Goal: Information Seeking & Learning: Learn about a topic

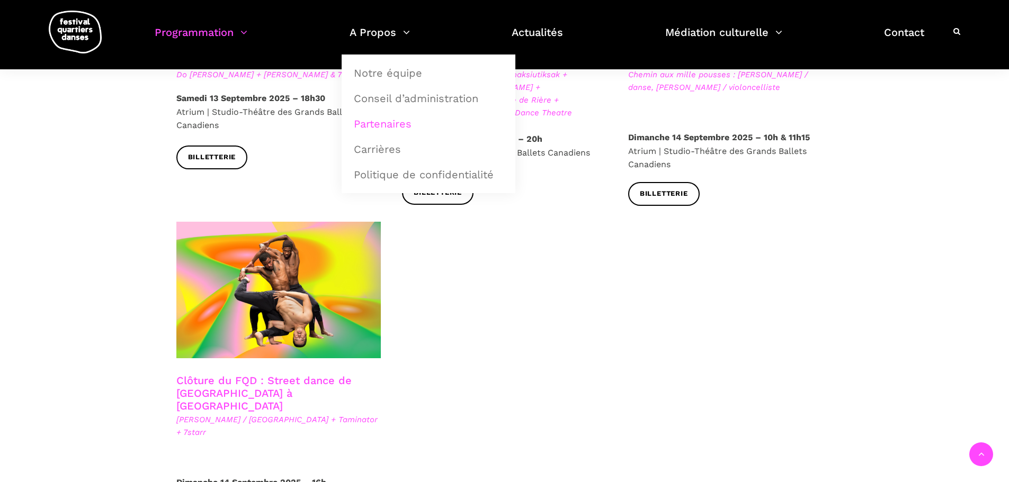
click at [399, 120] on link "Partenaires" at bounding box center [428, 124] width 162 height 24
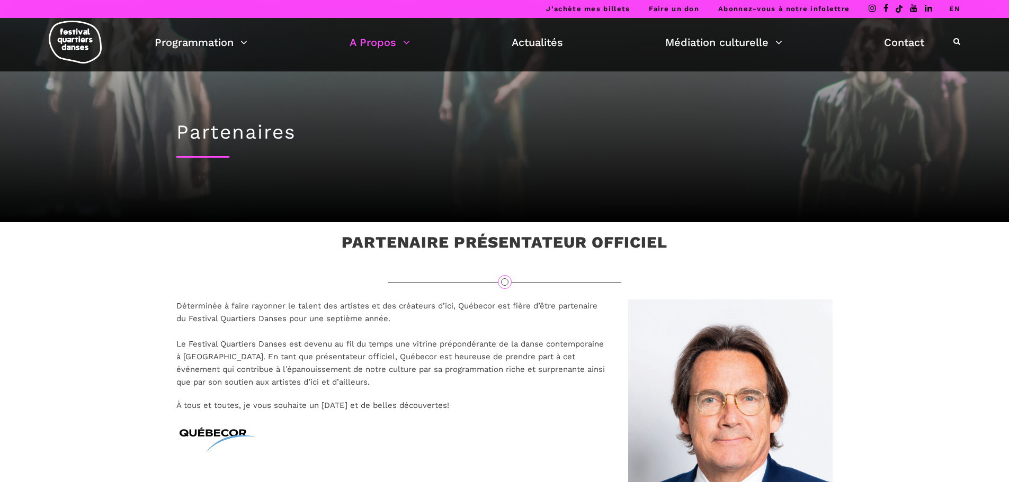
click at [956, 8] on link "EN" at bounding box center [954, 9] width 11 height 8
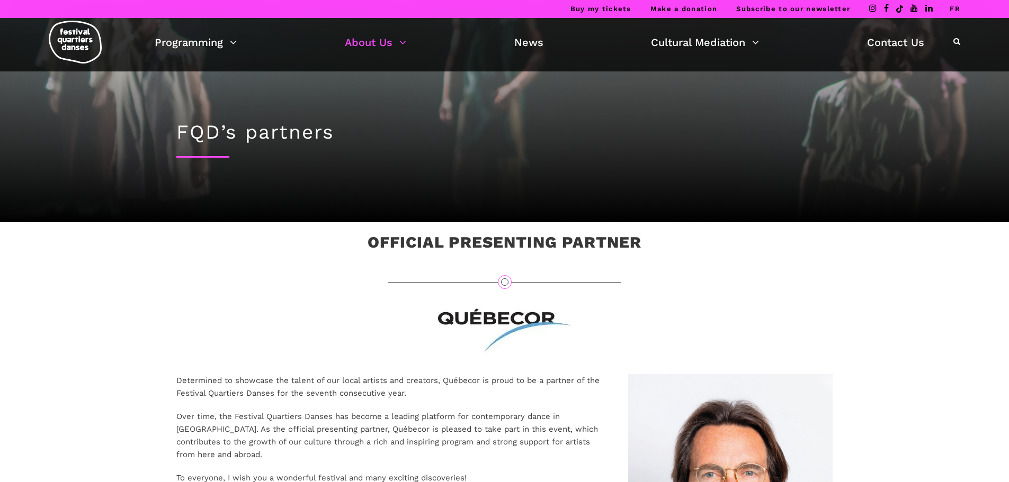
click at [953, 10] on link "FR" at bounding box center [954, 9] width 11 height 8
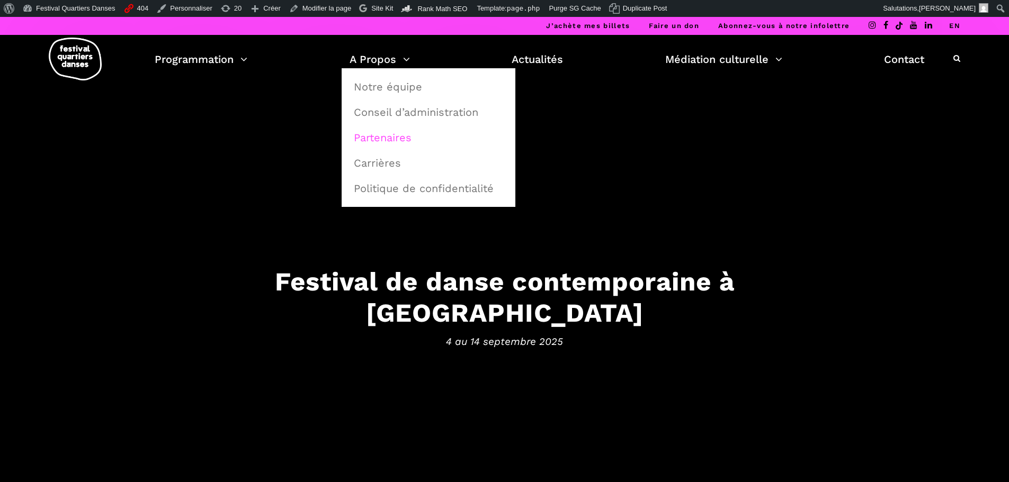
click at [409, 145] on link "Partenaires" at bounding box center [428, 137] width 162 height 24
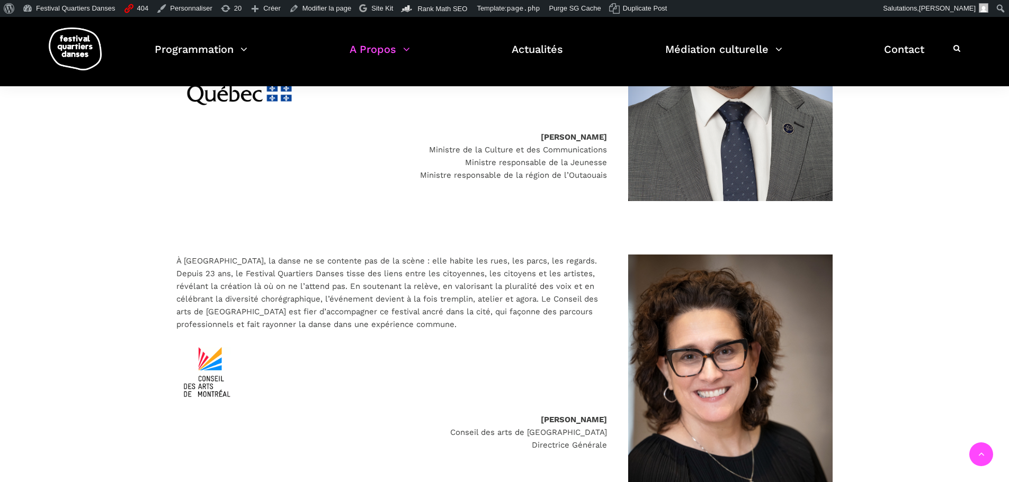
scroll to position [1535, 0]
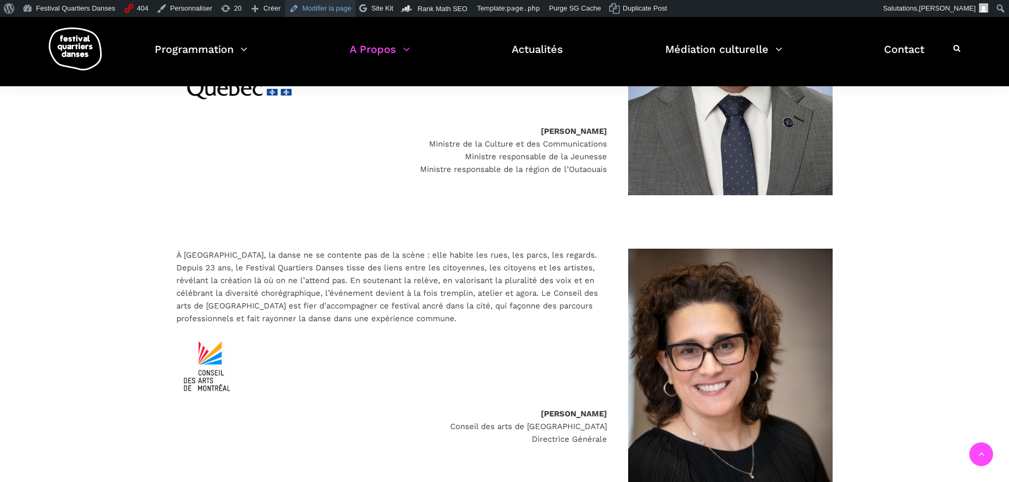
click at [307, 4] on link "Modifier la page" at bounding box center [320, 8] width 71 height 17
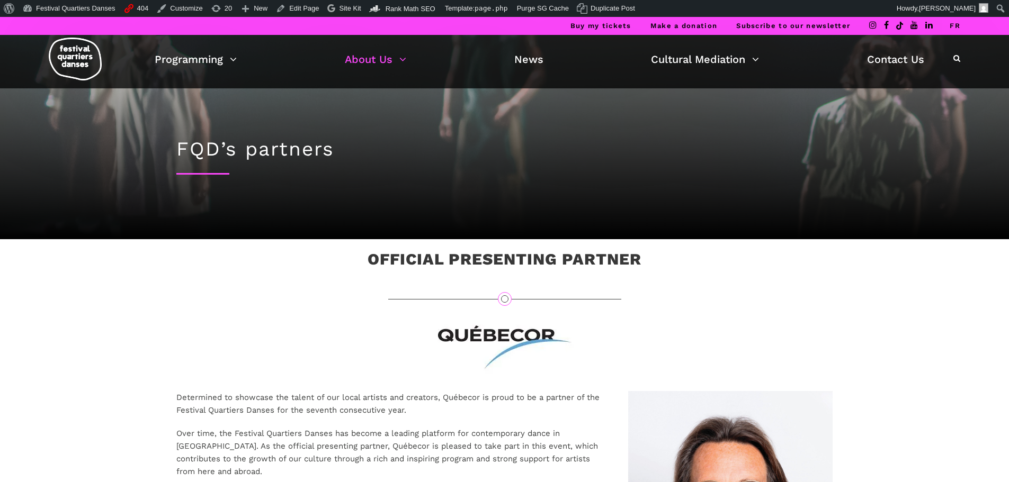
click at [956, 26] on link "FR" at bounding box center [954, 26] width 11 height 8
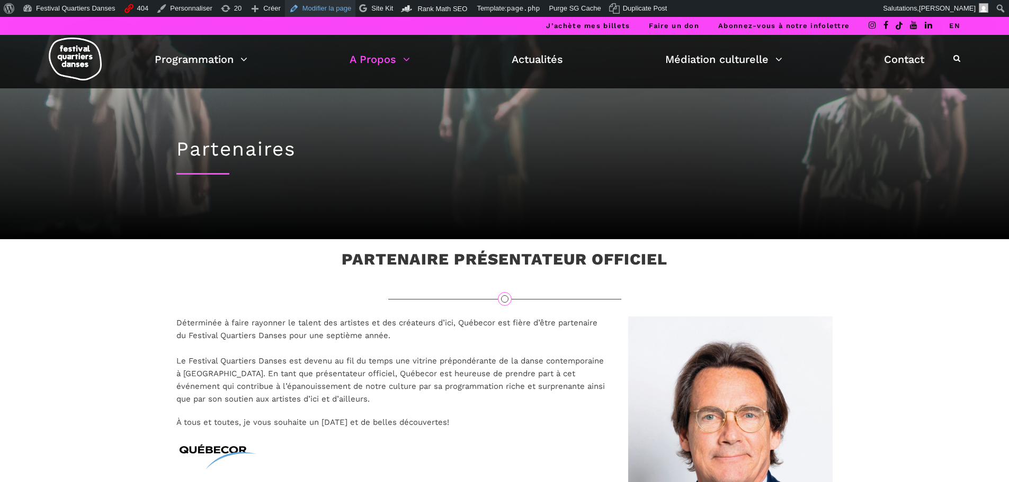
click at [303, 6] on link "Modifier la page" at bounding box center [320, 8] width 71 height 17
click at [325, 7] on link "Modifier la page" at bounding box center [320, 8] width 71 height 17
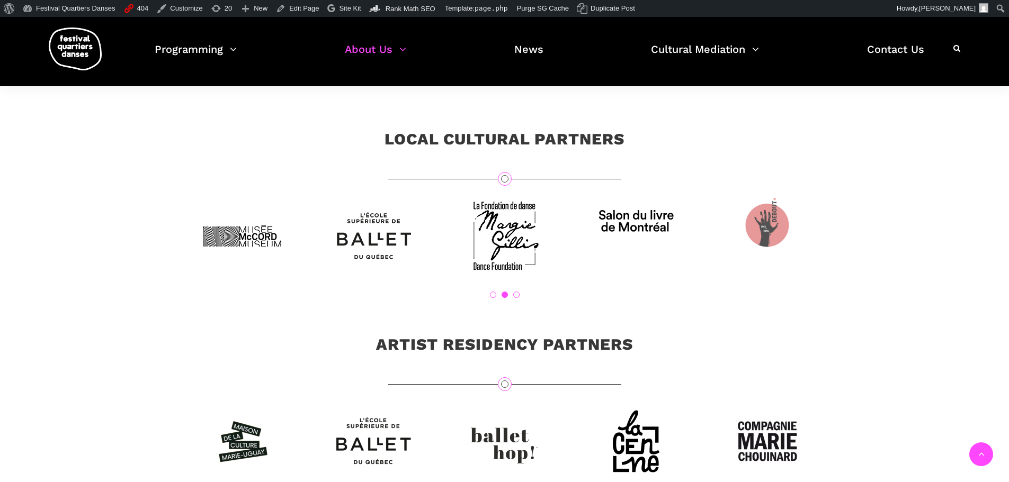
scroll to position [2806, 0]
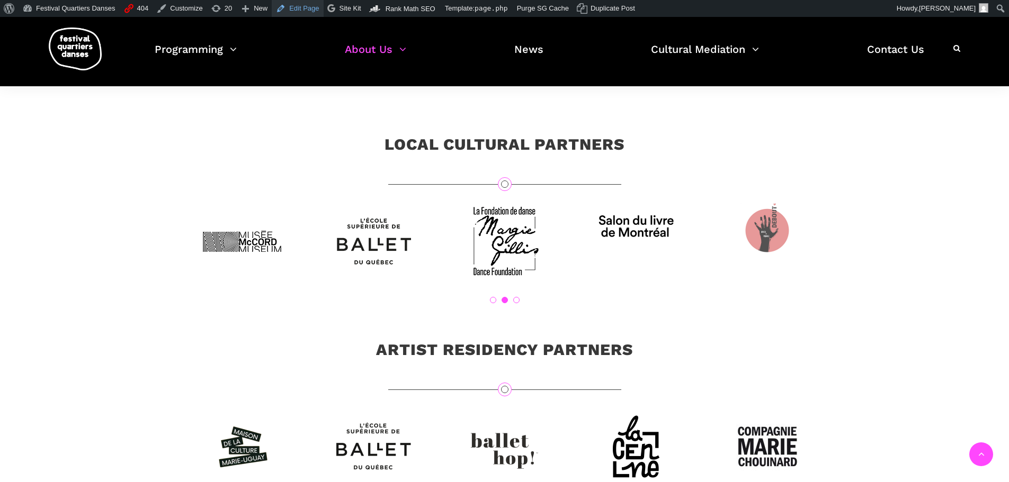
click at [294, 10] on link "Edit Page" at bounding box center [297, 8] width 51 height 17
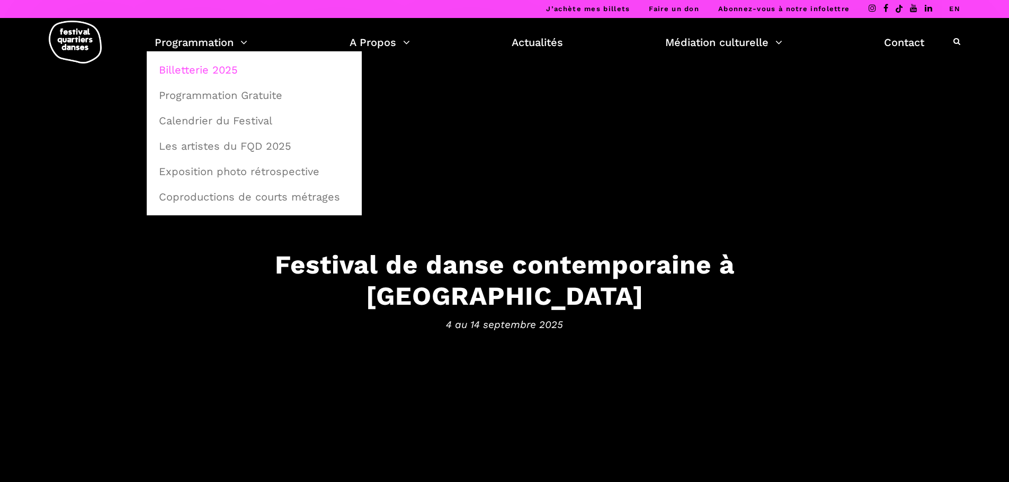
click at [216, 68] on link "Billetterie 2025" at bounding box center [253, 70] width 203 height 24
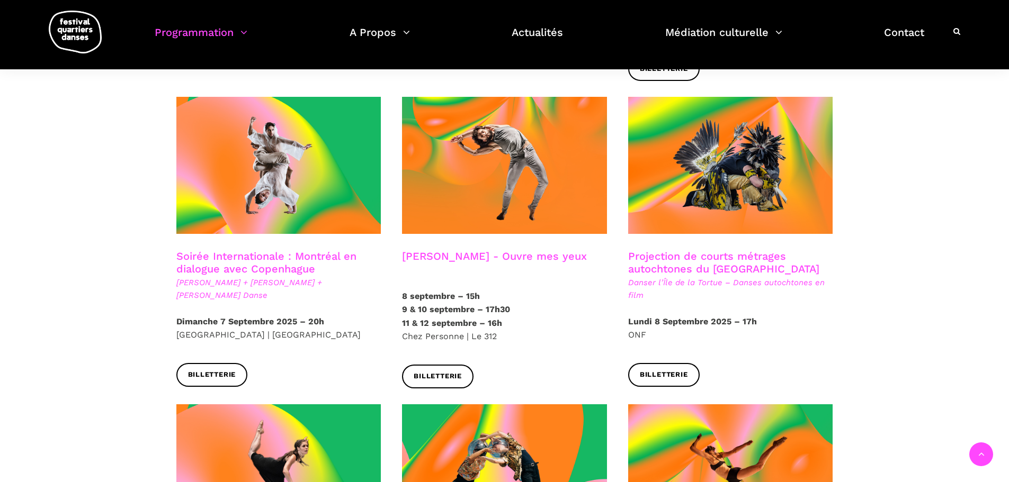
scroll to position [529, 0]
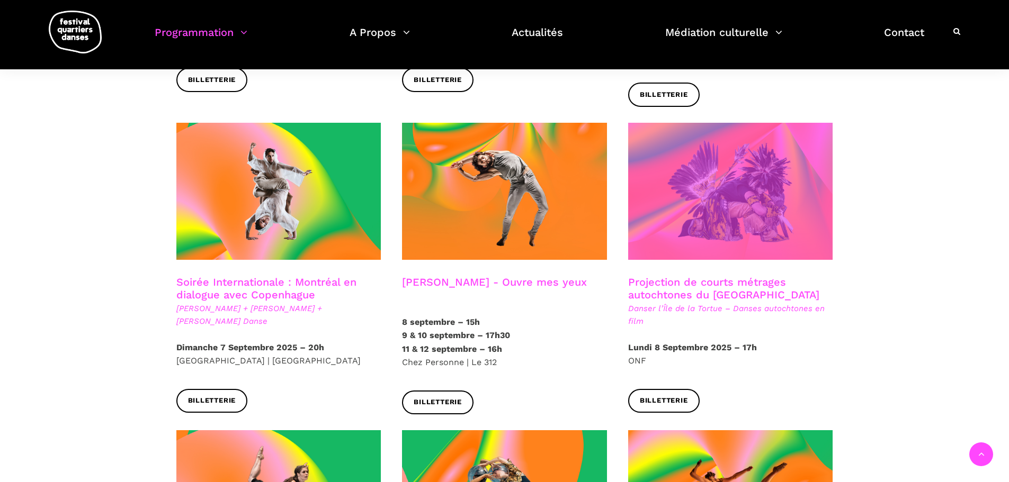
click at [755, 192] on span at bounding box center [730, 191] width 205 height 137
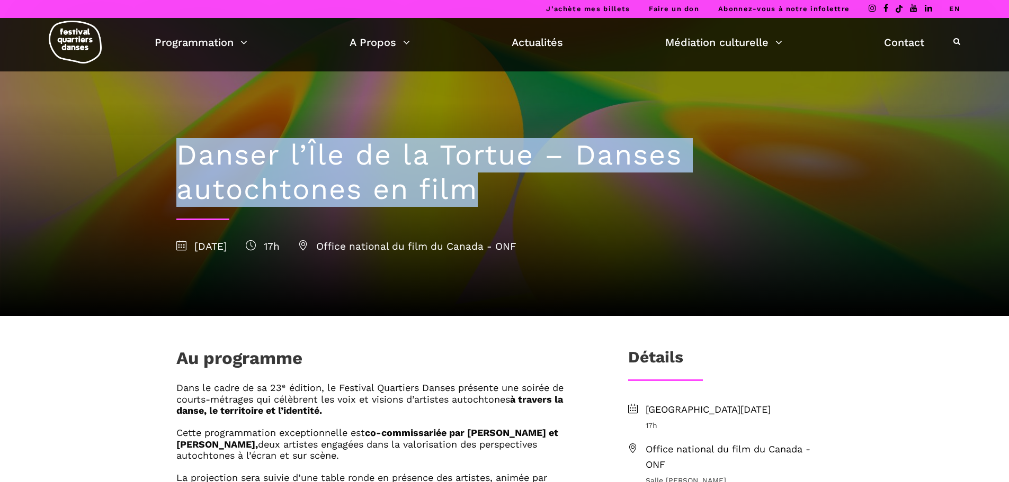
drag, startPoint x: 463, startPoint y: 188, endPoint x: 175, endPoint y: 154, distance: 290.1
click at [175, 154] on div "Danser l’[GEOGRAPHIC_DATA] – Danses autochtones en film [DATE] 17h Office natio…" at bounding box center [505, 193] width 678 height 245
copy h1 "Danser l’Île de la Tortue – Danses autochtones en film"
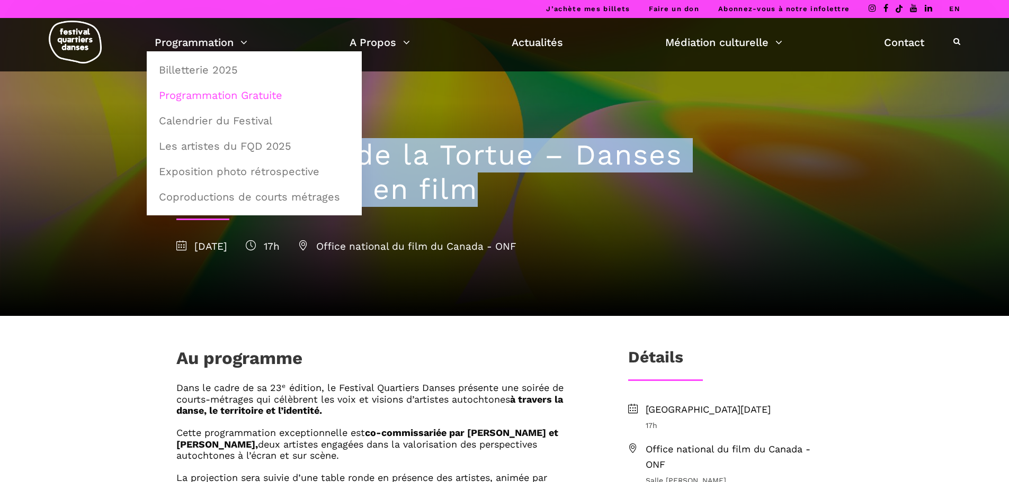
click at [208, 94] on link "Programmation Gratuite" at bounding box center [253, 95] width 203 height 24
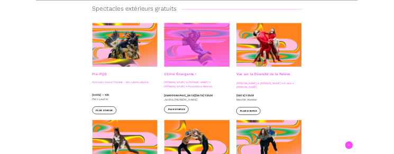
scroll to position [265, 0]
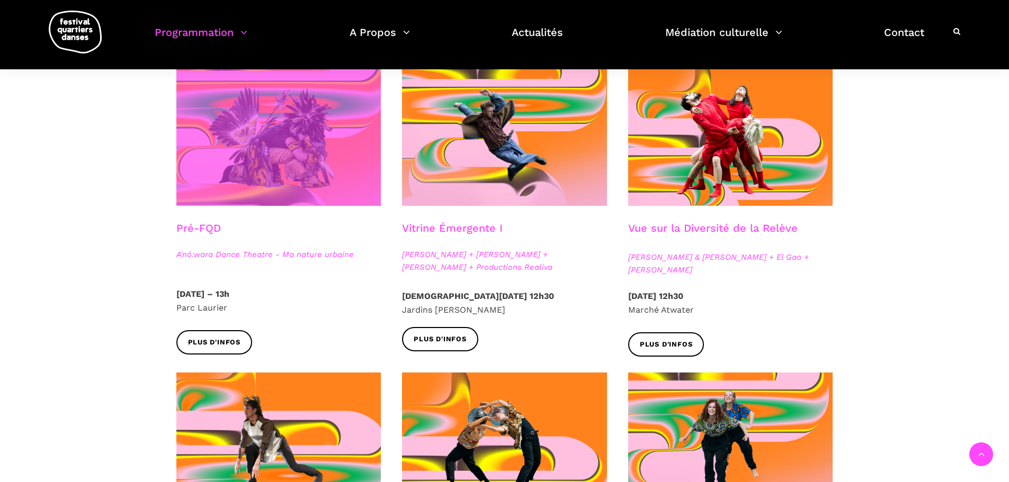
click at [287, 143] on span at bounding box center [278, 137] width 205 height 137
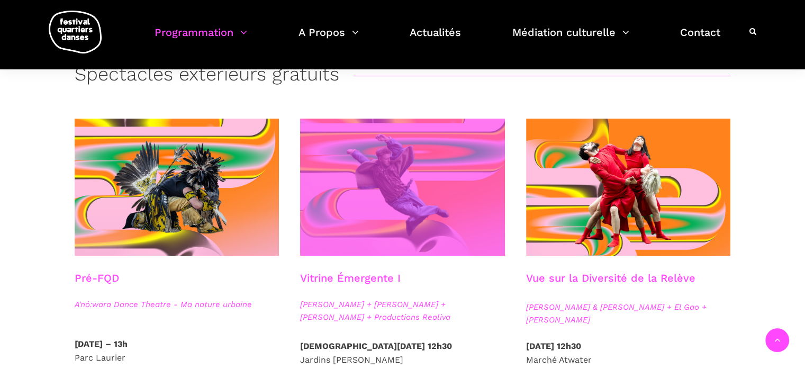
scroll to position [230, 0]
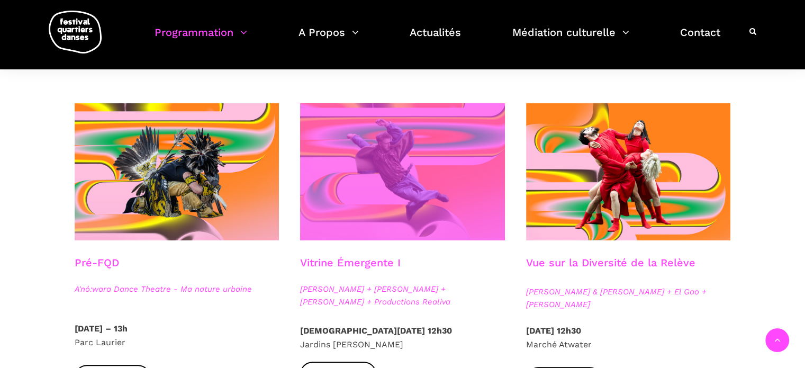
click at [430, 184] on span at bounding box center [402, 171] width 205 height 137
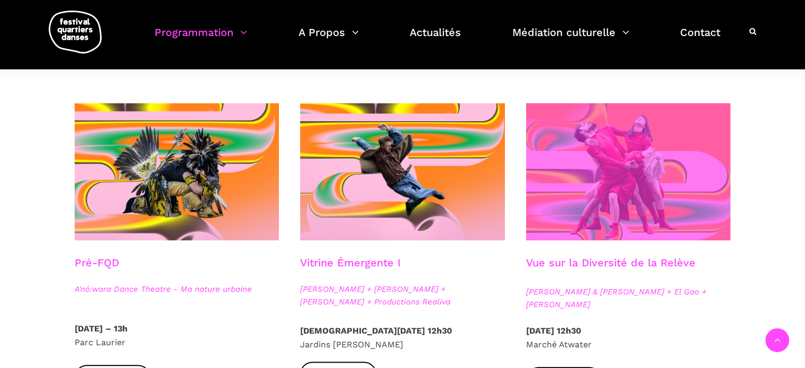
click at [596, 146] on span at bounding box center [628, 171] width 205 height 137
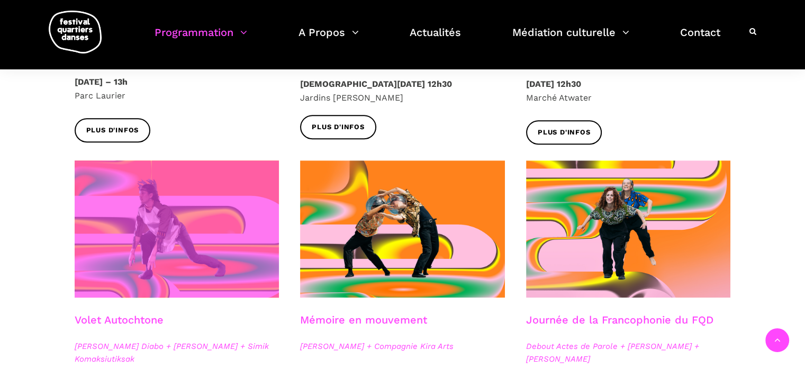
scroll to position [495, 0]
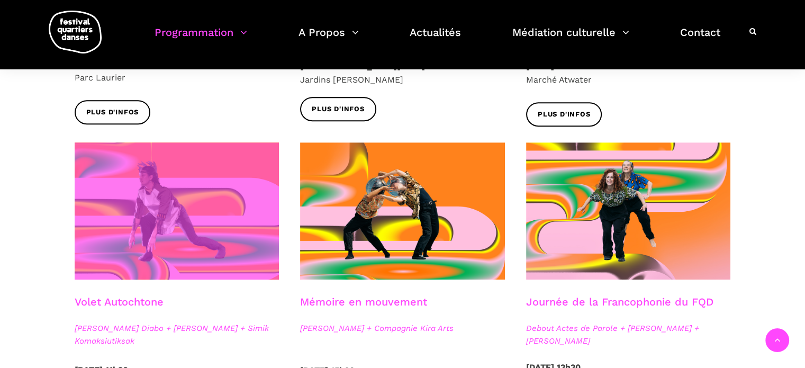
click at [210, 211] on span at bounding box center [177, 210] width 205 height 137
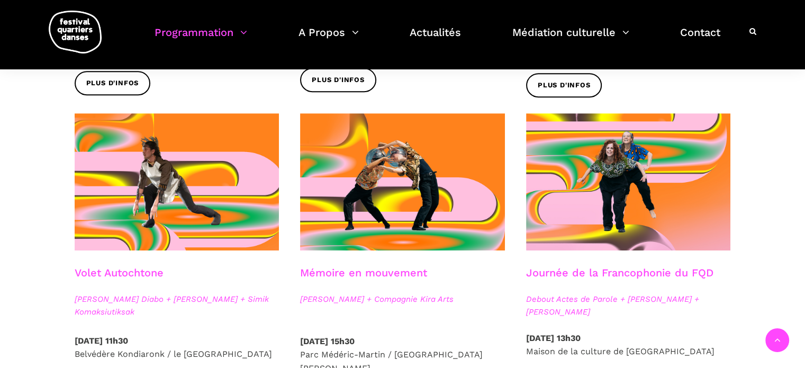
scroll to position [601, 0]
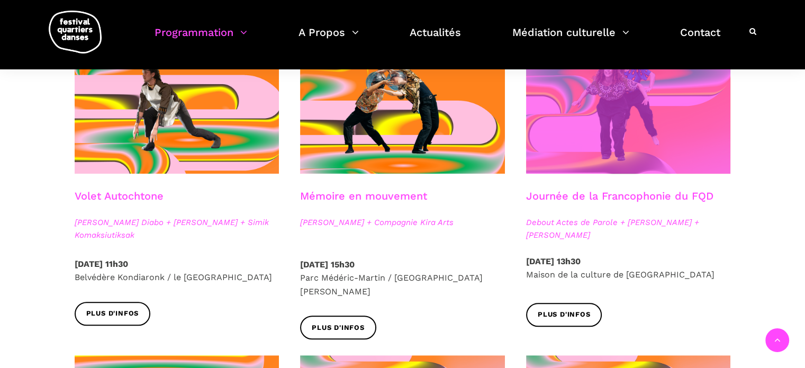
click at [627, 146] on span at bounding box center [628, 105] width 205 height 137
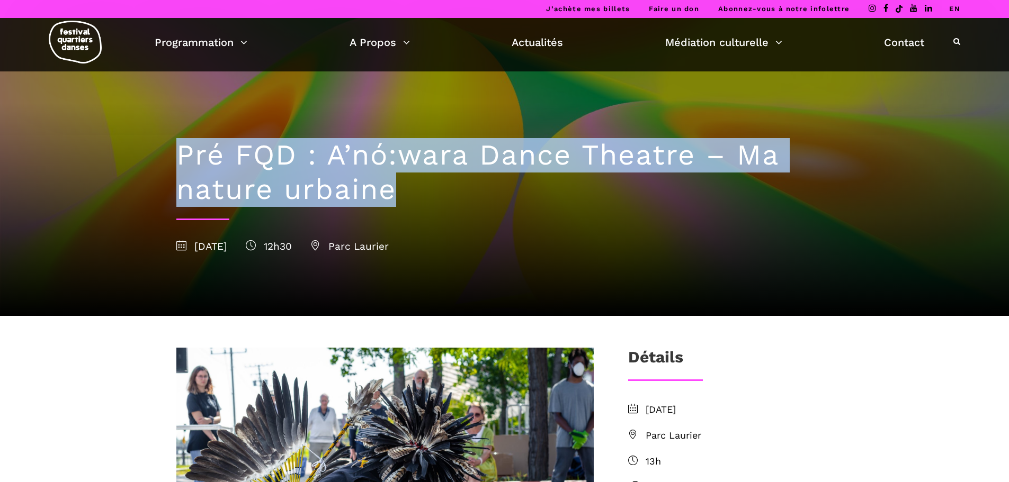
drag, startPoint x: 175, startPoint y: 155, endPoint x: 393, endPoint y: 188, distance: 220.6
click at [393, 188] on div "Pré FQD : A’nó:wara Dance Theatre – Ma nature urbaine [DATE] 12h30 [GEOGRAPHIC_…" at bounding box center [505, 193] width 678 height 245
copy h1 "Pré FQD : A’nó:wara Dance Theatre – Ma nature urbaine"
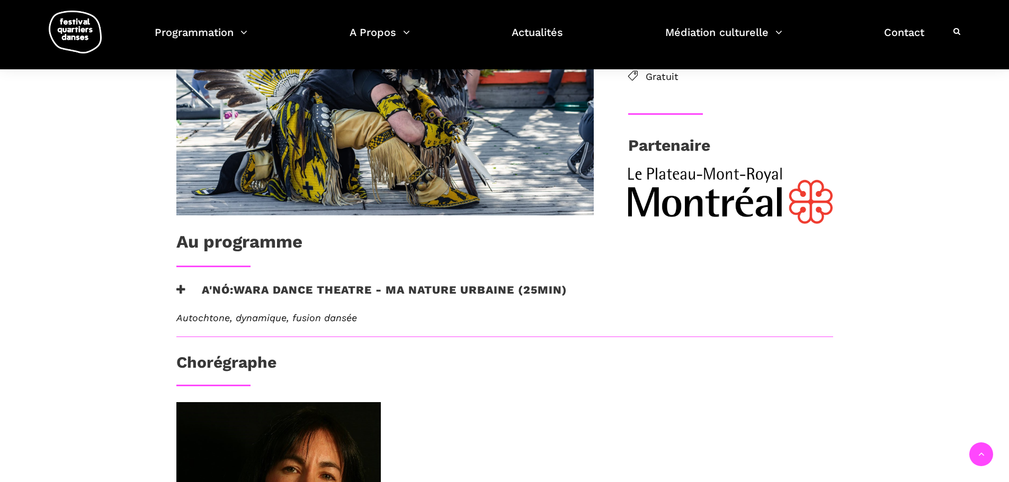
scroll to position [424, 0]
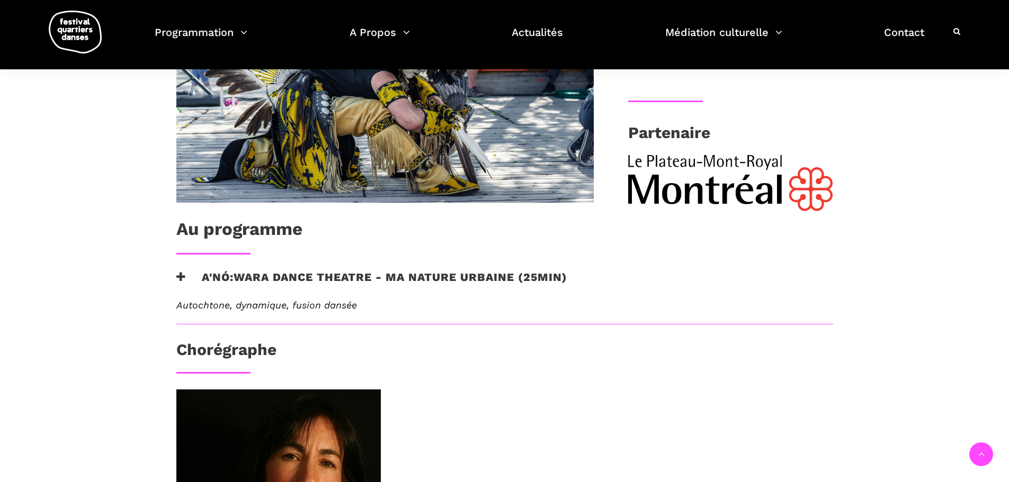
click at [398, 279] on h3 "A'nó:wara Dance Theatre - Ma nature urbaine (25min)" at bounding box center [371, 284] width 391 height 26
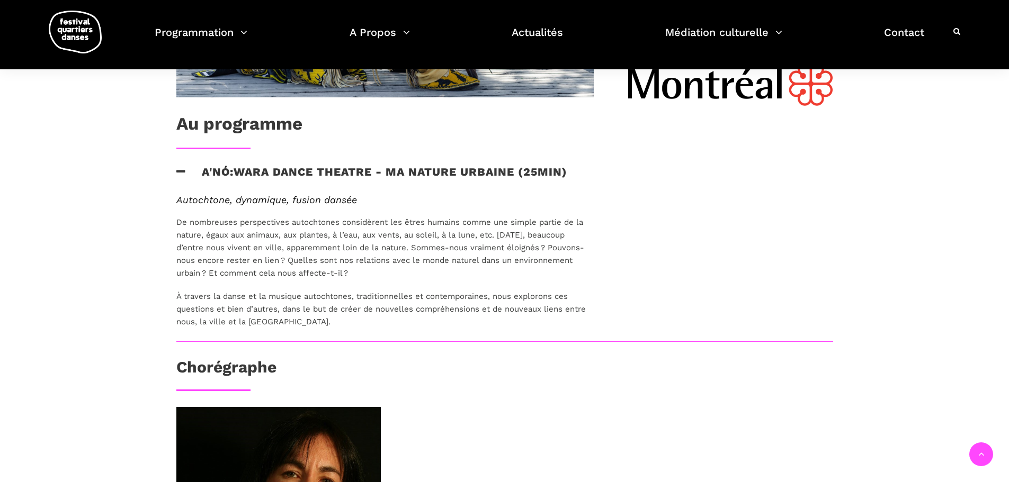
scroll to position [529, 0]
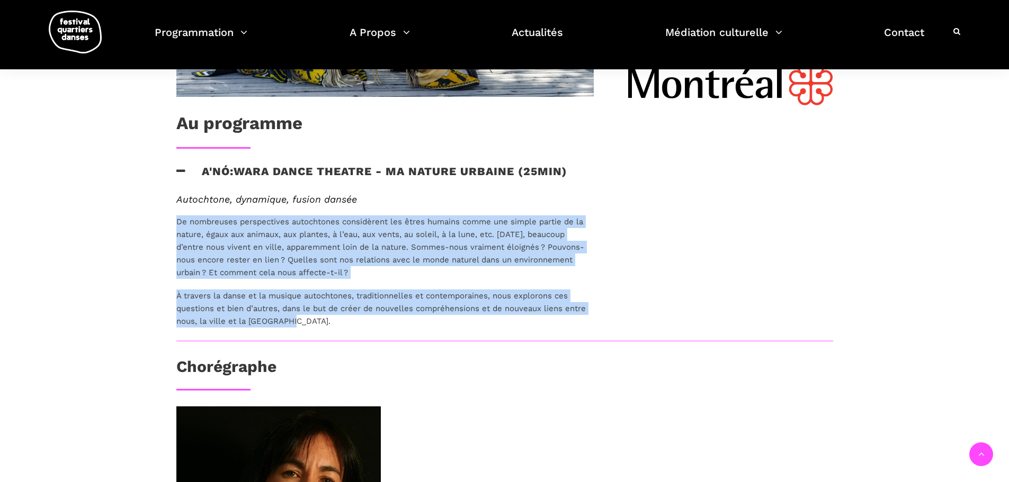
drag, startPoint x: 178, startPoint y: 220, endPoint x: 289, endPoint y: 319, distance: 149.2
click at [289, 319] on div "Autochtone, dynamique, fusion dansée De nombreuses perspectives autochtones con…" at bounding box center [384, 261] width 417 height 134
copy div "De nombreuses perspectives autochtones considèrent les êtres humains comme une …"
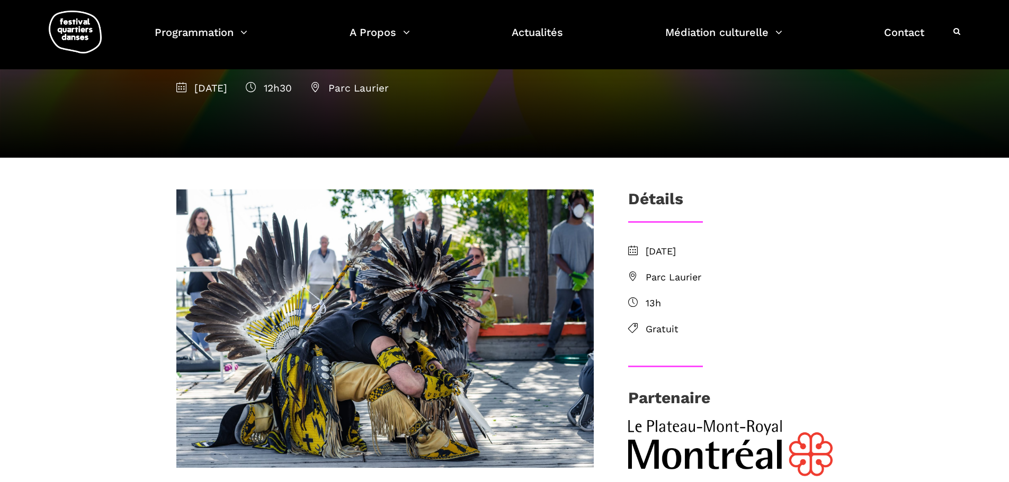
scroll to position [0, 0]
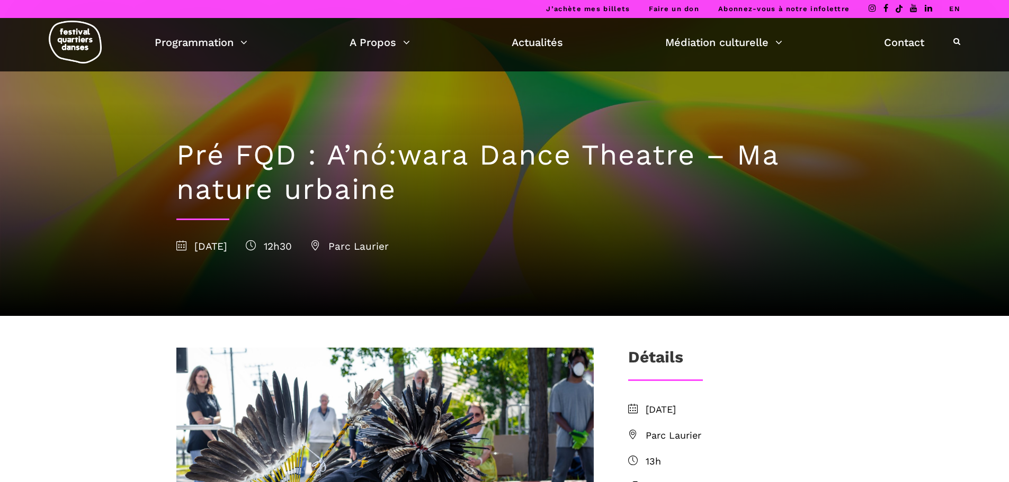
click at [953, 10] on link "EN" at bounding box center [954, 9] width 11 height 8
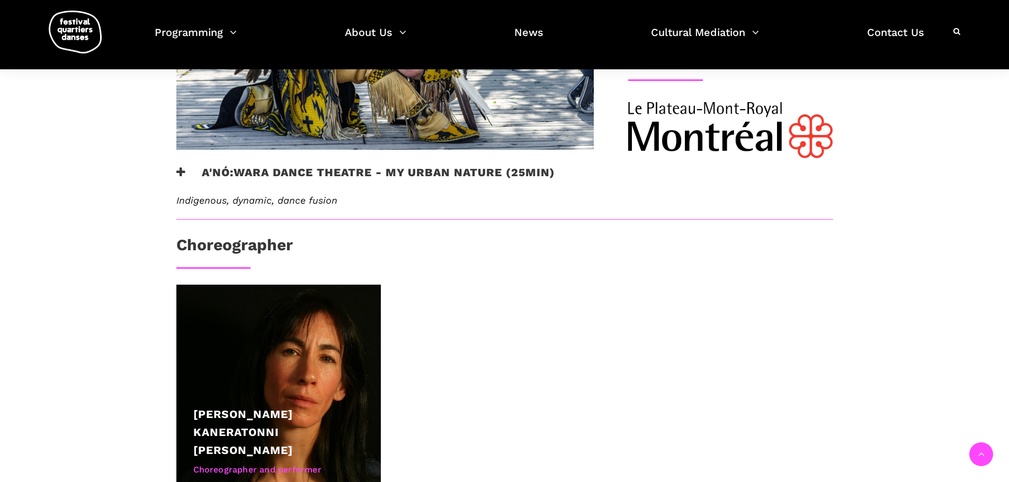
click at [316, 172] on h3 "A'nó:wara Dance Theatre - My Urban Nature (25min)" at bounding box center [365, 179] width 379 height 26
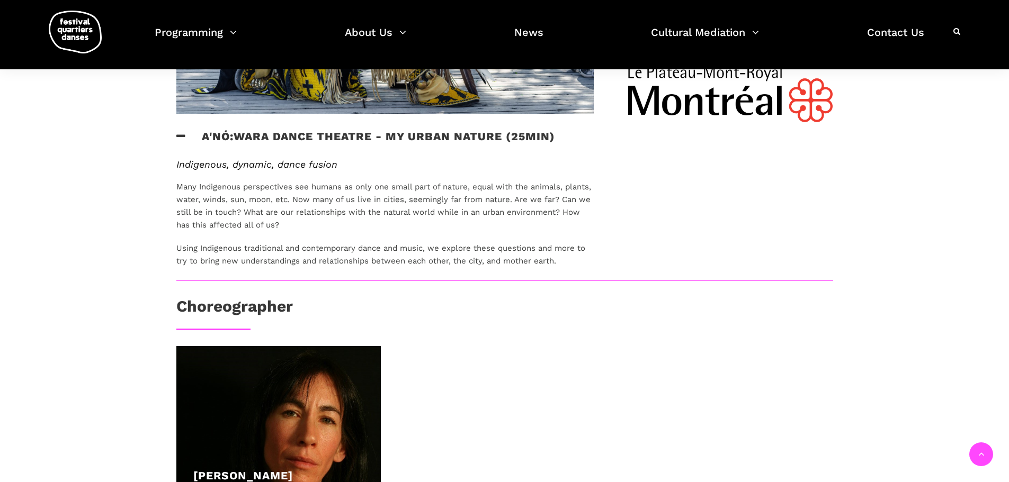
scroll to position [529, 0]
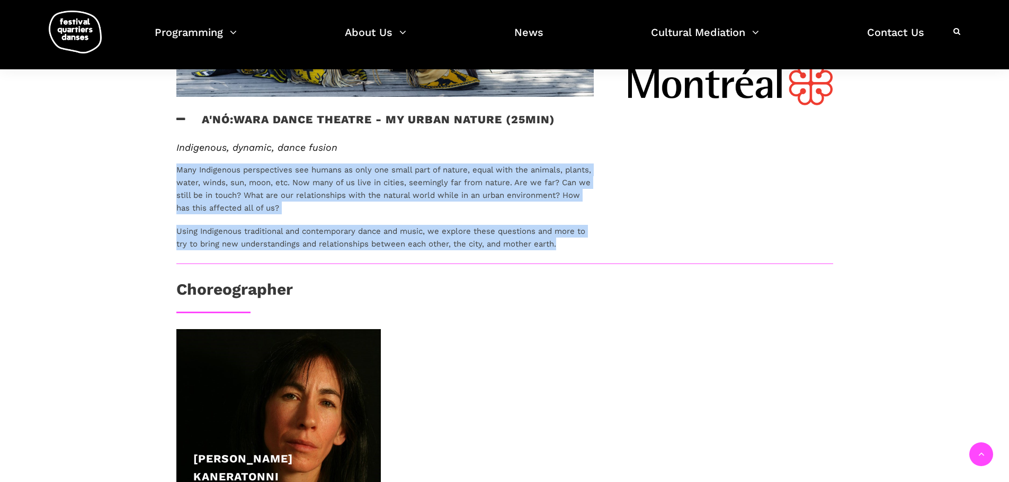
drag, startPoint x: 169, startPoint y: 169, endPoint x: 561, endPoint y: 253, distance: 400.6
click at [561, 253] on div "Indigenous, dynamic, dance fusion Many Indigenous perspectives see humans as on…" at bounding box center [385, 203] width 438 height 122
copy div "Many Indigenous perspectives see humans as only one small part of nature, equal…"
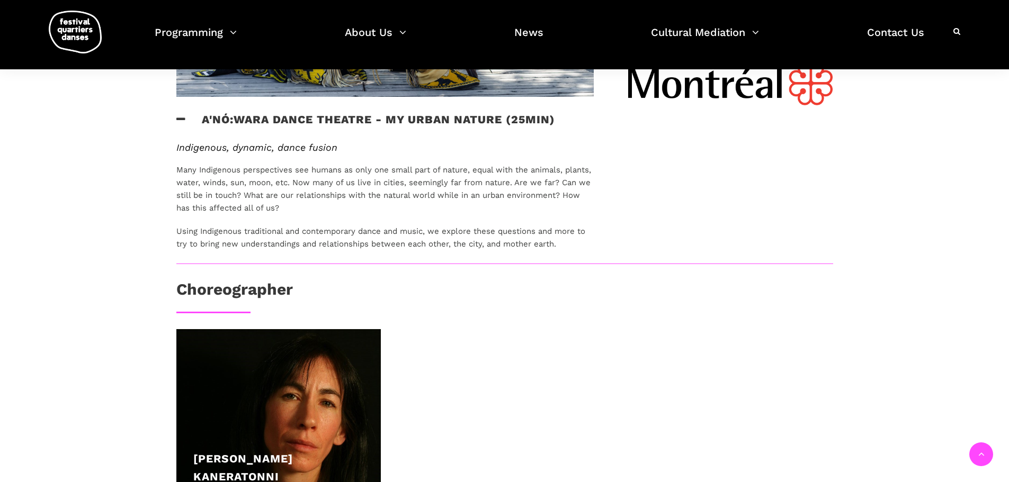
click at [679, 291] on div "Choreographer" at bounding box center [504, 293] width 657 height 26
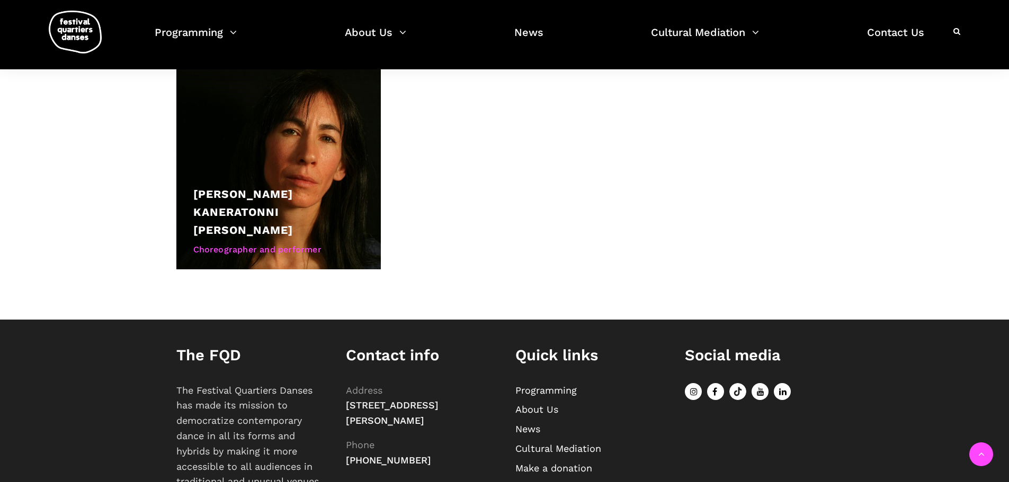
scroll to position [741, 0]
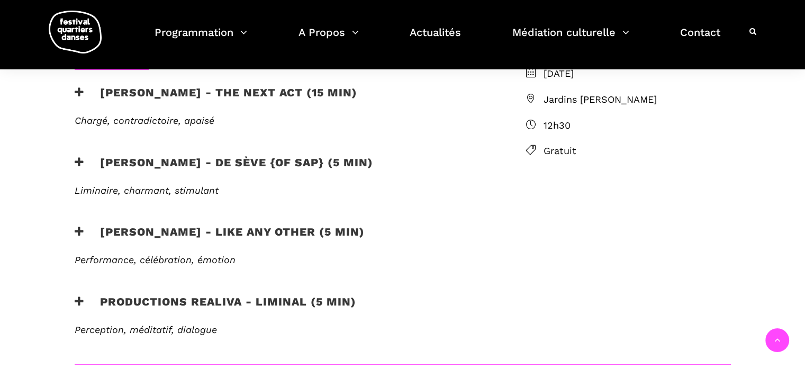
scroll to position [318, 0]
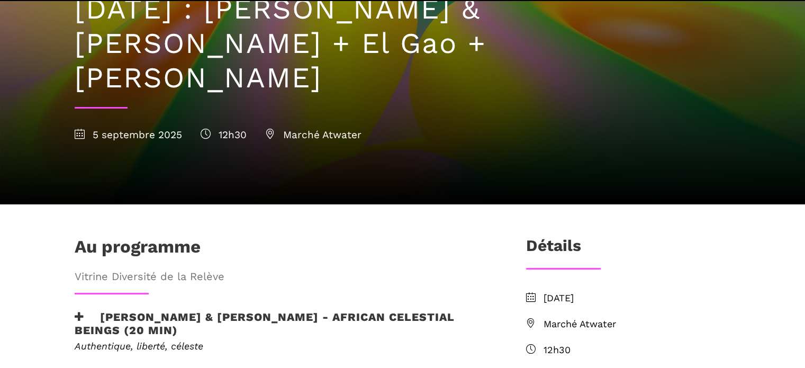
scroll to position [159, 0]
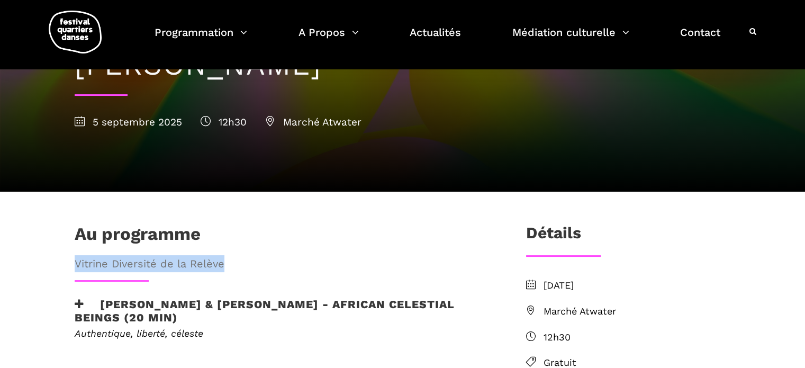
drag, startPoint x: 227, startPoint y: 228, endPoint x: 75, endPoint y: 229, distance: 152.0
click at [75, 255] on span "Vitrine Diversité de la Relève" at bounding box center [283, 263] width 417 height 17
copy span "Vitrine Diversité de la Relève"
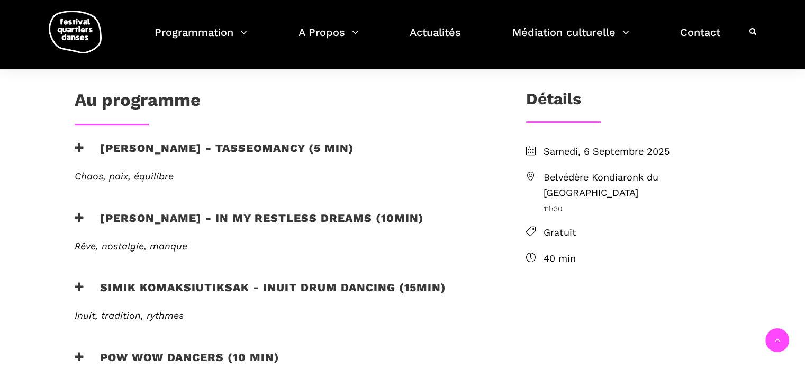
scroll to position [212, 0]
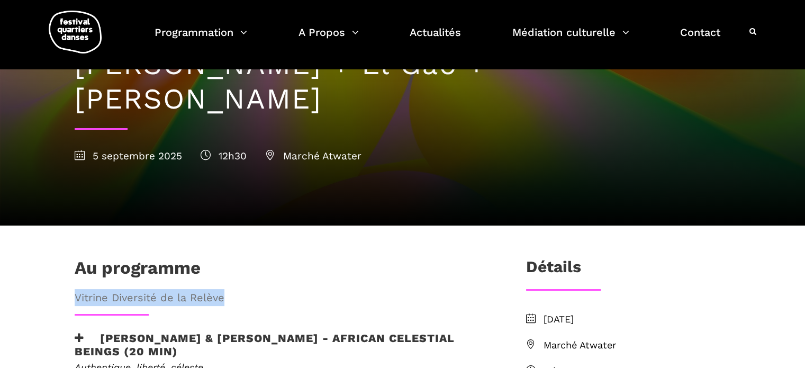
scroll to position [106, 0]
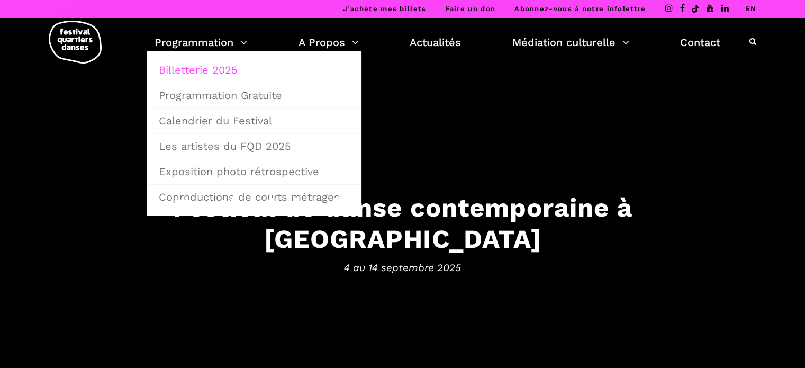
click at [222, 62] on link "Billetterie 2025" at bounding box center [253, 70] width 203 height 24
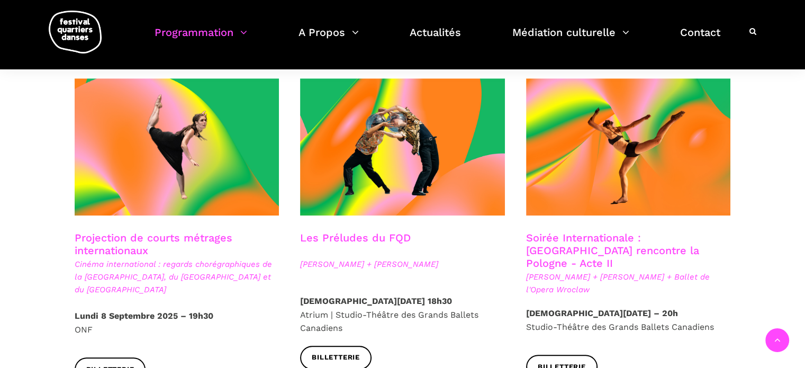
scroll to position [900, 0]
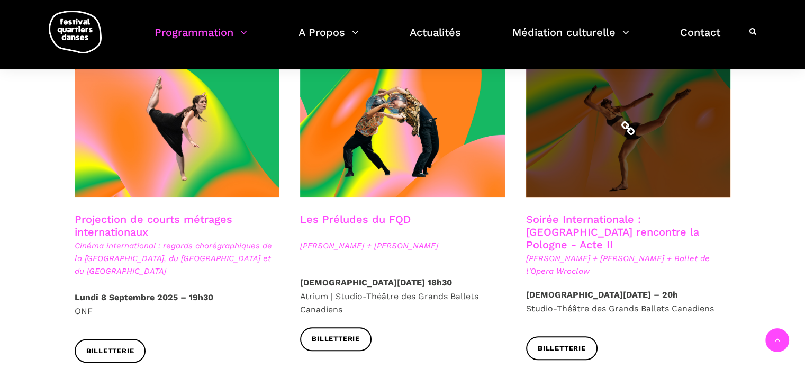
click at [576, 138] on span at bounding box center [628, 128] width 205 height 137
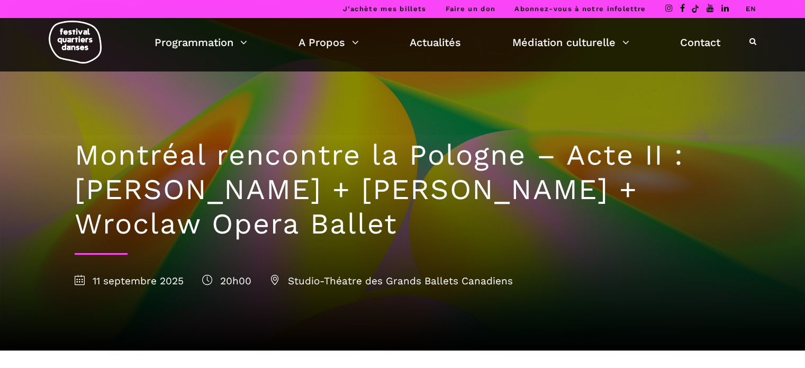
click at [747, 8] on link "EN" at bounding box center [750, 9] width 11 height 8
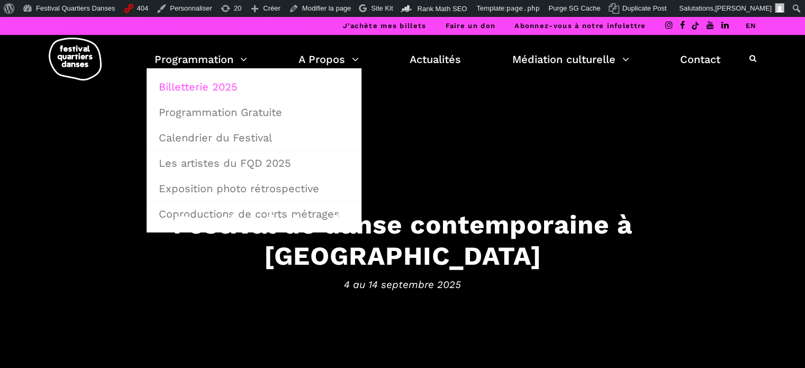
click at [220, 80] on link "Billetterie 2025" at bounding box center [253, 87] width 203 height 24
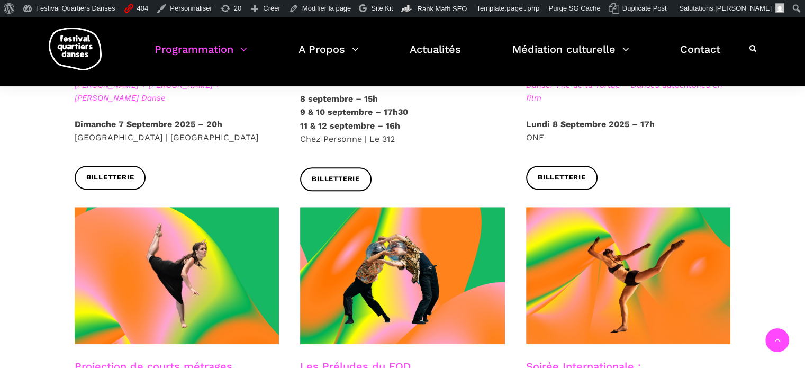
scroll to position [900, 0]
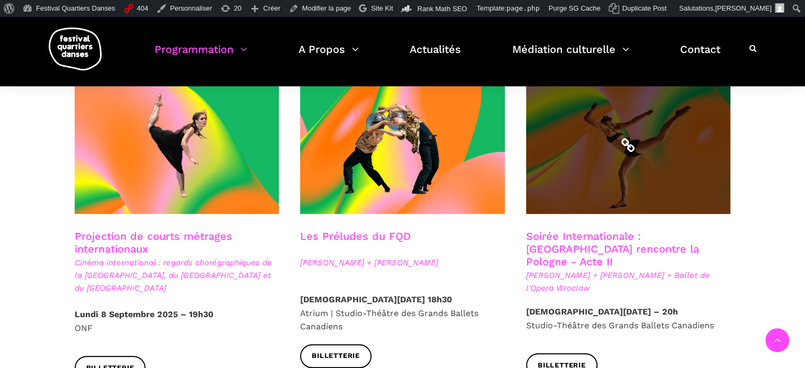
click at [577, 163] on span at bounding box center [628, 145] width 205 height 137
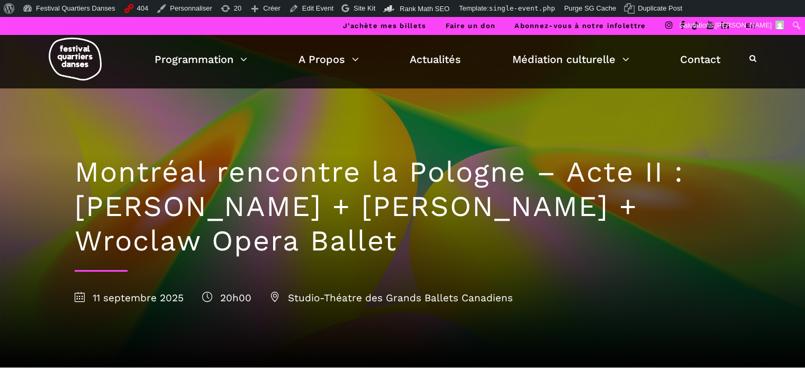
click at [752, 24] on link "EN" at bounding box center [750, 26] width 11 height 8
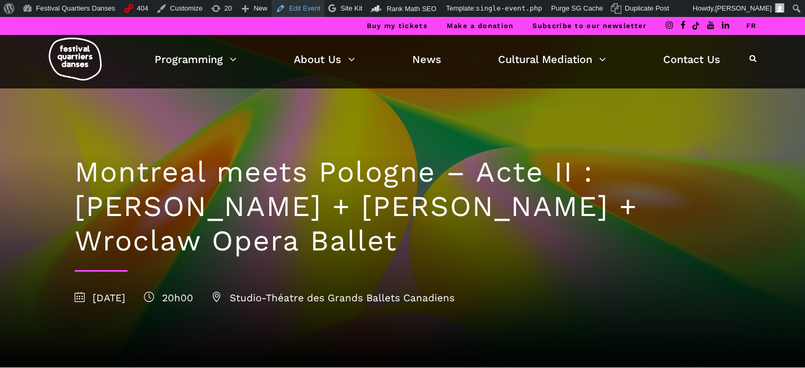
click at [284, 8] on link "Edit Event" at bounding box center [298, 8] width 53 height 17
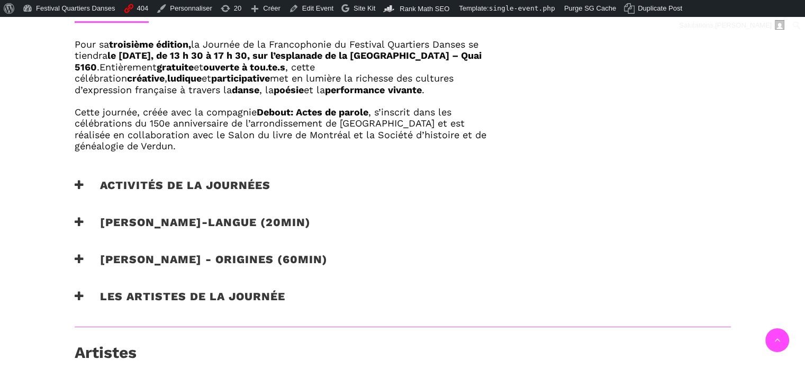
click at [253, 293] on h3 "Les artistes de la journée" at bounding box center [180, 303] width 211 height 26
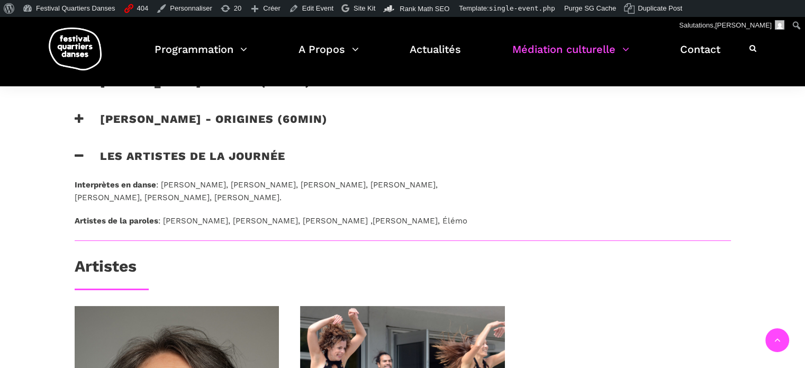
scroll to position [866, 0]
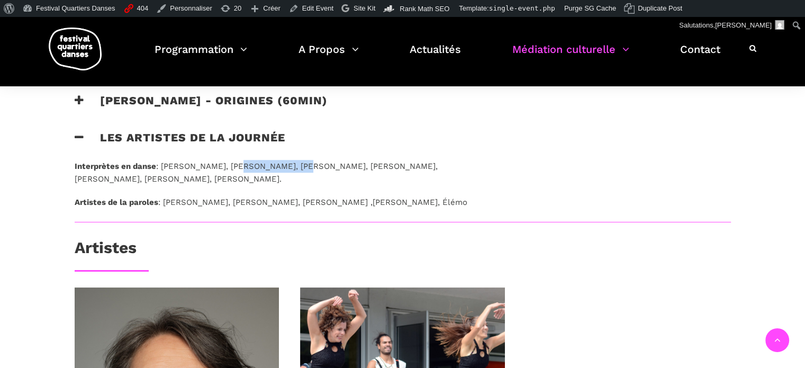
drag, startPoint x: 233, startPoint y: 165, endPoint x: 299, endPoint y: 168, distance: 65.2
click at [299, 168] on p "Interprètes en danse : [PERSON_NAME], [PERSON_NAME], [PERSON_NAME], [PERSON_NAM…" at bounding box center [283, 172] width 417 height 25
copy p "[PERSON_NAME]"
drag, startPoint x: 305, startPoint y: 164, endPoint x: 378, endPoint y: 168, distance: 73.2
click at [378, 168] on p "Interprètes en danse : [PERSON_NAME], [PERSON_NAME], [PERSON_NAME], [PERSON_NAM…" at bounding box center [283, 172] width 417 height 25
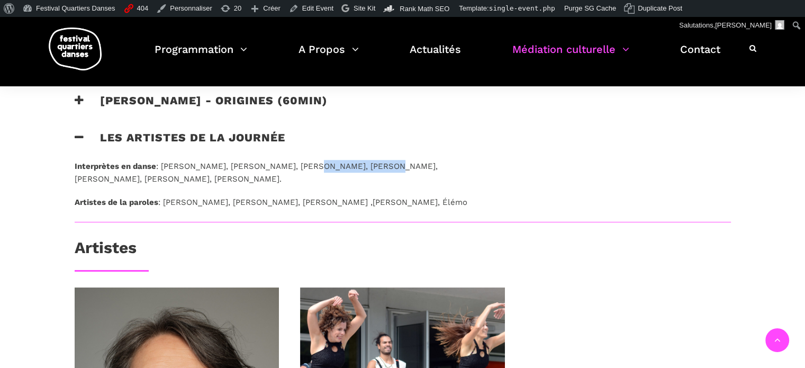
copy p "[PERSON_NAME]"
drag, startPoint x: 386, startPoint y: 165, endPoint x: 478, endPoint y: 167, distance: 92.2
click at [478, 167] on p "Interprètes en danse : [PERSON_NAME], [PERSON_NAME], [PERSON_NAME], [PERSON_NAM…" at bounding box center [283, 172] width 417 height 25
copy p "[PERSON_NAME]"
drag, startPoint x: 74, startPoint y: 178, endPoint x: 119, endPoint y: 178, distance: 45.0
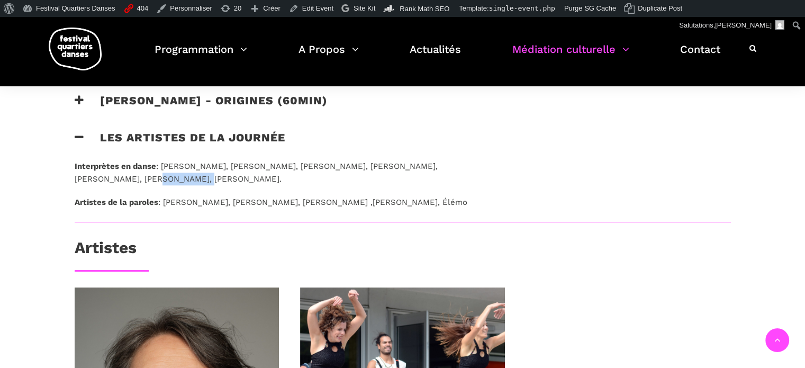
click at [119, 178] on p "Interprètes en danse : [PERSON_NAME], [PERSON_NAME], [PERSON_NAME], [PERSON_NAM…" at bounding box center [283, 172] width 417 height 25
copy p "[PERSON_NAME]"
drag, startPoint x: 185, startPoint y: 177, endPoint x: 251, endPoint y: 178, distance: 66.7
click at [251, 178] on p "Interprètes en danse : [PERSON_NAME], [PERSON_NAME], [PERSON_NAME], [PERSON_NAM…" at bounding box center [283, 172] width 417 height 25
copy p "[PERSON_NAME]"
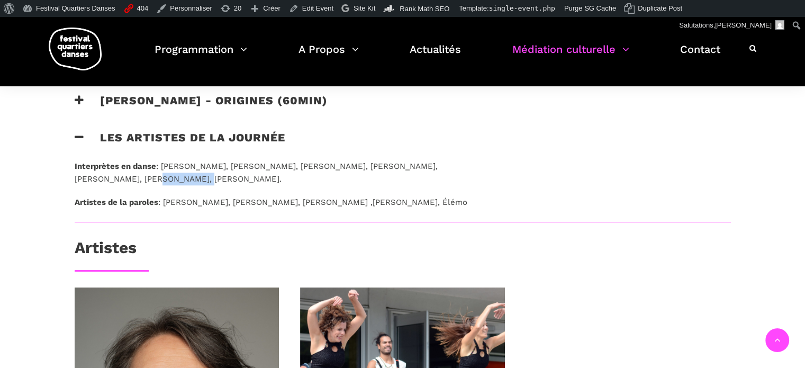
drag, startPoint x: 258, startPoint y: 178, endPoint x: 333, endPoint y: 182, distance: 74.7
click at [333, 182] on p "Interprètes en danse : [PERSON_NAME], [PERSON_NAME], [PERSON_NAME], [PERSON_NAM…" at bounding box center [283, 172] width 417 height 25
copy p "[PERSON_NAME]"
drag, startPoint x: 168, startPoint y: 201, endPoint x: 250, endPoint y: 203, distance: 81.6
click at [250, 203] on p "Artistes de la paroles : [PERSON_NAME], [PERSON_NAME], [PERSON_NAME] ,[PERSON_N…" at bounding box center [283, 202] width 417 height 13
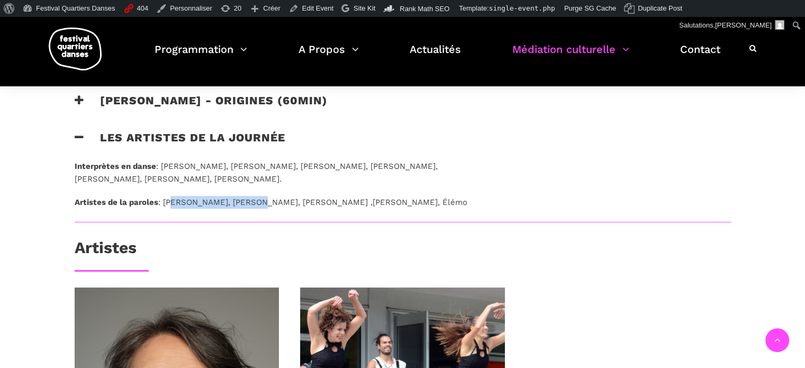
copy p "[PERSON_NAME]"
drag, startPoint x: 256, startPoint y: 201, endPoint x: 313, endPoint y: 207, distance: 57.5
click at [313, 207] on p "Artistes de la paroles : [PERSON_NAME], [PERSON_NAME], [PERSON_NAME] ,[PERSON_N…" at bounding box center [283, 202] width 417 height 13
copy p "[PERSON_NAME]"
drag, startPoint x: 321, startPoint y: 200, endPoint x: 360, endPoint y: 204, distance: 39.4
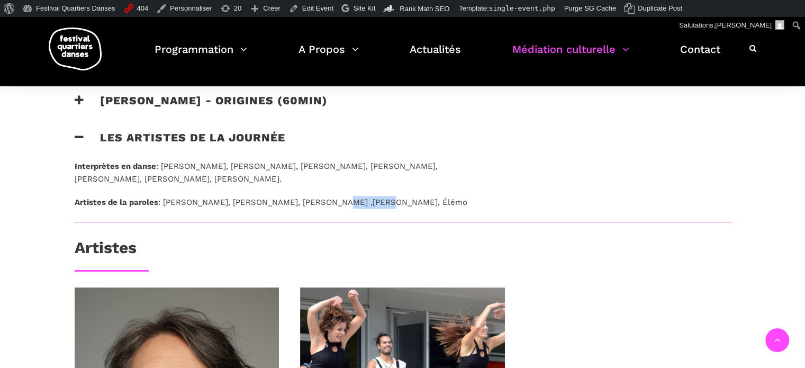
click at [360, 204] on p "Artistes de la paroles : [PERSON_NAME], [PERSON_NAME], [PERSON_NAME] ,[PERSON_N…" at bounding box center [283, 202] width 417 height 13
copy p "[PERSON_NAME]"
drag, startPoint x: 364, startPoint y: 201, endPoint x: 413, endPoint y: 203, distance: 48.8
click at [413, 203] on p "Artistes de la paroles : [PERSON_NAME], [PERSON_NAME], [PERSON_NAME] ,[PERSON_N…" at bounding box center [283, 202] width 417 height 13
click at [372, 199] on p "Artistes de la paroles : [PERSON_NAME], [PERSON_NAME], [PERSON_NAME] ,[PERSON_N…" at bounding box center [283, 202] width 417 height 13
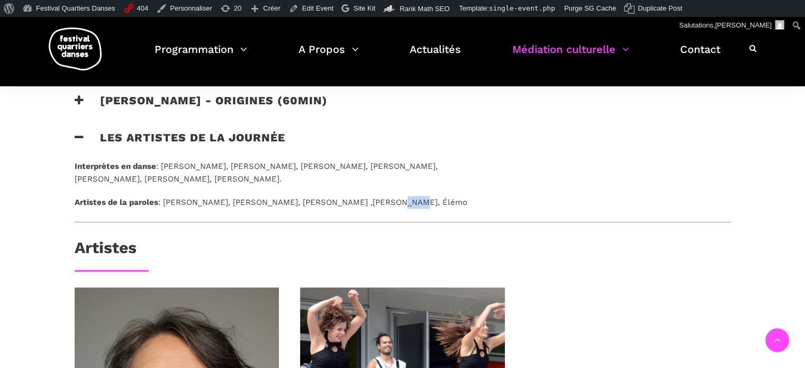
click at [372, 199] on p "Artistes de la paroles : [PERSON_NAME], [PERSON_NAME], [PERSON_NAME] ,[PERSON_N…" at bounding box center [283, 202] width 417 height 13
click at [402, 201] on p "Artistes de la paroles : [PERSON_NAME], [PERSON_NAME], [PERSON_NAME] ,[PERSON_N…" at bounding box center [283, 202] width 417 height 13
copy p "Élémo"
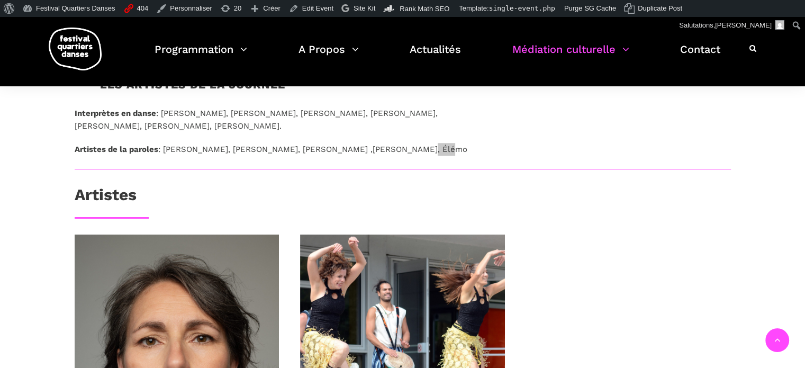
scroll to position [813, 0]
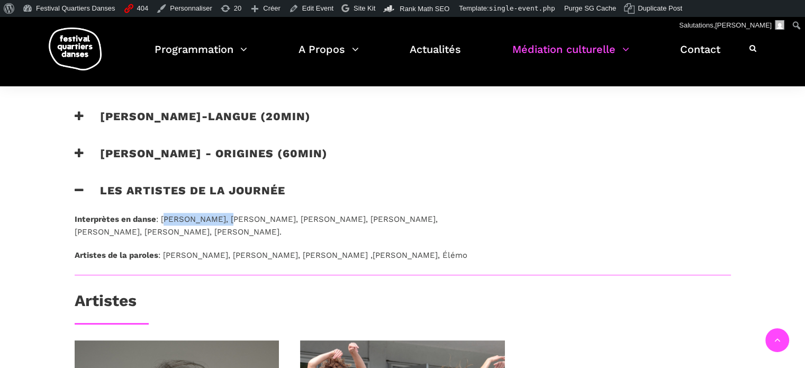
drag, startPoint x: 165, startPoint y: 215, endPoint x: 229, endPoint y: 216, distance: 63.5
click at [229, 216] on p "Interprètes en danse : [PERSON_NAME], [PERSON_NAME], [PERSON_NAME], [PERSON_NAM…" at bounding box center [283, 225] width 417 height 25
drag, startPoint x: 236, startPoint y: 218, endPoint x: 299, endPoint y: 214, distance: 63.1
click at [299, 214] on p "Interprètes en danse : [PERSON_NAME], [PERSON_NAME], [PERSON_NAME], [PERSON_NAM…" at bounding box center [283, 225] width 417 height 25
drag, startPoint x: 305, startPoint y: 218, endPoint x: 378, endPoint y: 219, distance: 73.1
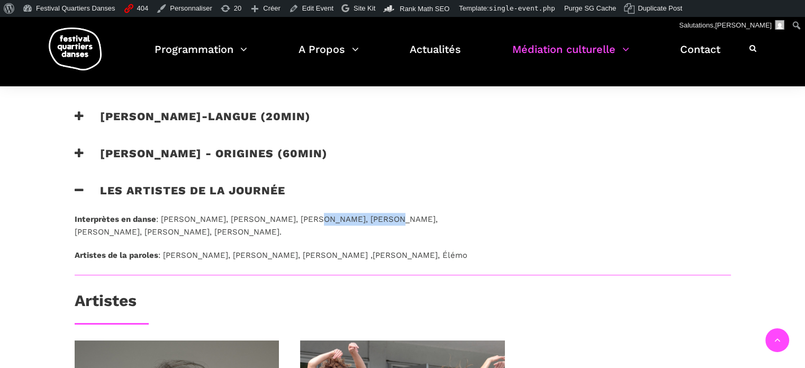
click at [378, 219] on p "Interprètes en danse : [PERSON_NAME], [PERSON_NAME], [PERSON_NAME], [PERSON_NAM…" at bounding box center [283, 225] width 417 height 25
drag, startPoint x: 384, startPoint y: 220, endPoint x: 478, endPoint y: 218, distance: 94.3
click at [478, 218] on p "Interprètes en danse : [PERSON_NAME], [PERSON_NAME], [PERSON_NAME], [PERSON_NAM…" at bounding box center [283, 225] width 417 height 25
drag, startPoint x: 73, startPoint y: 230, endPoint x: 121, endPoint y: 232, distance: 47.7
click at [121, 232] on div "Interprètes en danse : [PERSON_NAME], [PERSON_NAME], [PERSON_NAME], [PERSON_NAM…" at bounding box center [283, 244] width 438 height 62
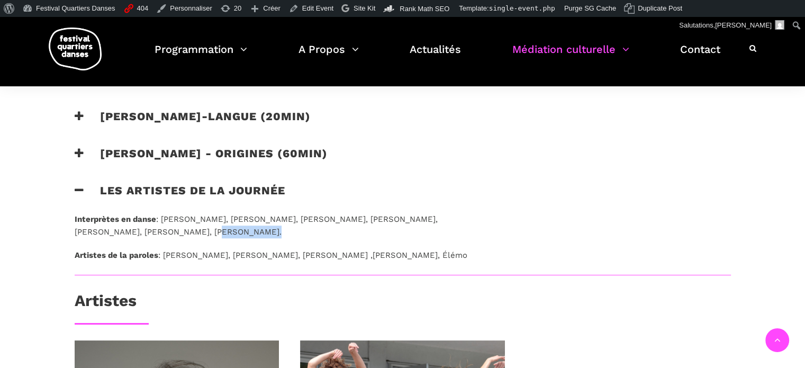
drag, startPoint x: 126, startPoint y: 229, endPoint x: 181, endPoint y: 232, distance: 54.6
click at [181, 232] on p "Interprètes en danse : [PERSON_NAME], [PERSON_NAME], [PERSON_NAME], [PERSON_NAM…" at bounding box center [283, 225] width 417 height 25
drag, startPoint x: 186, startPoint y: 228, endPoint x: 253, endPoint y: 233, distance: 66.9
click at [253, 233] on p "Interprètes en danse : [PERSON_NAME], [PERSON_NAME], [PERSON_NAME], [PERSON_NAM…" at bounding box center [283, 225] width 417 height 25
drag, startPoint x: 277, startPoint y: 230, endPoint x: 335, endPoint y: 231, distance: 58.3
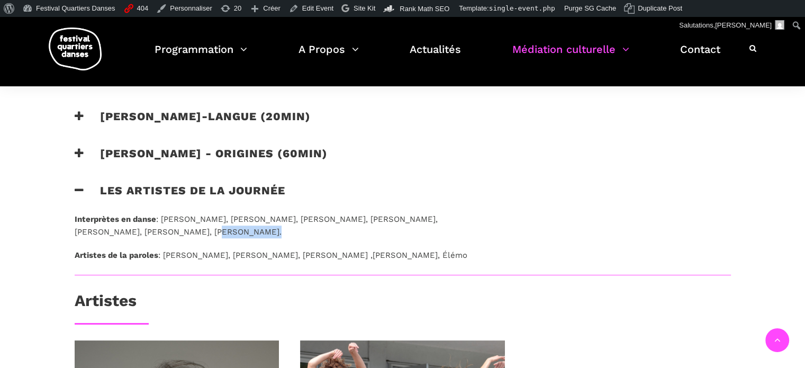
click at [335, 231] on p "Interprètes en danse : [PERSON_NAME], [PERSON_NAME], [PERSON_NAME], [PERSON_NAM…" at bounding box center [283, 225] width 417 height 25
click at [358, 235] on p "Interprètes en danse : [PERSON_NAME], [PERSON_NAME], [PERSON_NAME], [PERSON_NAM…" at bounding box center [283, 225] width 417 height 25
click at [347, 215] on p "Interprètes en danse : [PERSON_NAME], [PERSON_NAME], [PERSON_NAME], [PERSON_NAM…" at bounding box center [283, 225] width 417 height 25
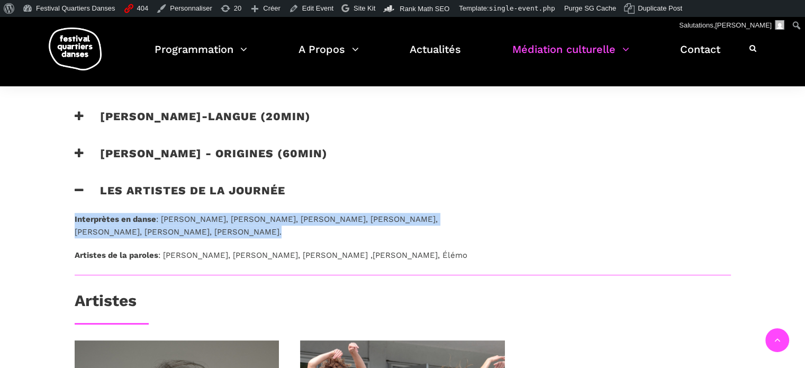
click at [347, 215] on p "Interprètes en danse : [PERSON_NAME], [PERSON_NAME], [PERSON_NAME], [PERSON_NAM…" at bounding box center [283, 225] width 417 height 25
click at [349, 237] on p "Interprètes en danse : [PERSON_NAME], [PERSON_NAME], [PERSON_NAME], [PERSON_NAM…" at bounding box center [283, 225] width 417 height 25
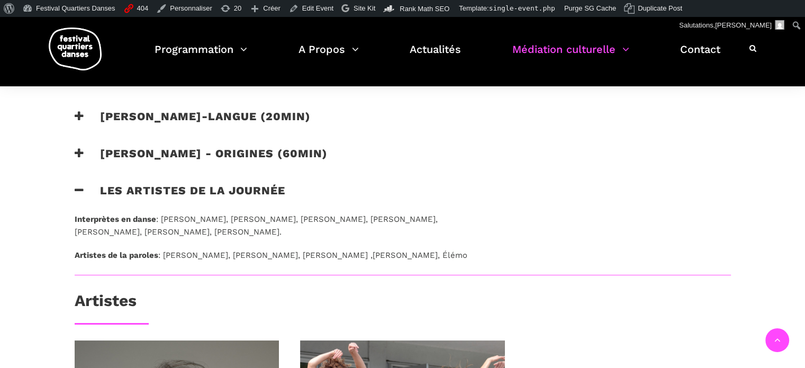
drag, startPoint x: 334, startPoint y: 233, endPoint x: 258, endPoint y: 230, distance: 75.2
click at [258, 230] on p "Interprètes en danse : [PERSON_NAME], [PERSON_NAME], [PERSON_NAME], [PERSON_NAM…" at bounding box center [283, 225] width 417 height 25
click at [172, 253] on p "Artistes de la paroles : [PERSON_NAME], [PERSON_NAME], [PERSON_NAME] ,[PERSON_N…" at bounding box center [283, 255] width 417 height 13
drag, startPoint x: 169, startPoint y: 253, endPoint x: 250, endPoint y: 253, distance: 80.5
click at [250, 253] on p "Artistes de la paroles : [PERSON_NAME], [PERSON_NAME], [PERSON_NAME] ,[PERSON_N…" at bounding box center [283, 255] width 417 height 13
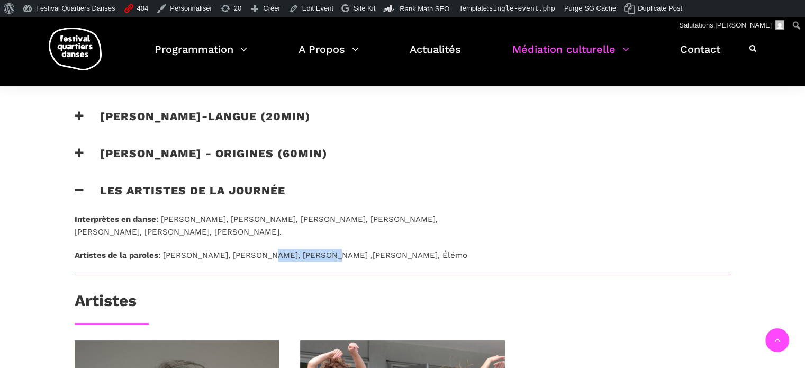
drag, startPoint x: 255, startPoint y: 255, endPoint x: 312, endPoint y: 255, distance: 56.7
click at [312, 255] on p "Artistes de la paroles : [PERSON_NAME], [PERSON_NAME], [PERSON_NAME] ,[PERSON_N…" at bounding box center [283, 255] width 417 height 13
drag, startPoint x: 319, startPoint y: 253, endPoint x: 358, endPoint y: 255, distance: 39.2
click at [358, 255] on p "Artistes de la paroles : [PERSON_NAME], [PERSON_NAME], [PERSON_NAME] ,[PERSON_N…" at bounding box center [283, 255] width 417 height 13
click at [376, 255] on p "Artistes de la paroles : [PERSON_NAME], [PERSON_NAME], [PERSON_NAME] ,[PERSON_N…" at bounding box center [283, 255] width 417 height 13
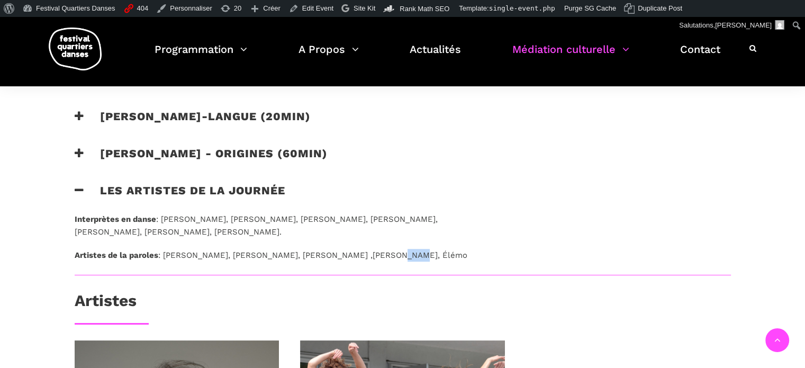
click at [376, 255] on p "Artistes de la paroles : [PERSON_NAME], [PERSON_NAME], [PERSON_NAME] ,[PERSON_N…" at bounding box center [283, 255] width 417 height 13
click at [403, 254] on p "Artistes de la paroles : [PERSON_NAME], [PERSON_NAME], [PERSON_NAME] ,[PERSON_N…" at bounding box center [283, 255] width 417 height 13
